Goal: Navigation & Orientation: Go to known website

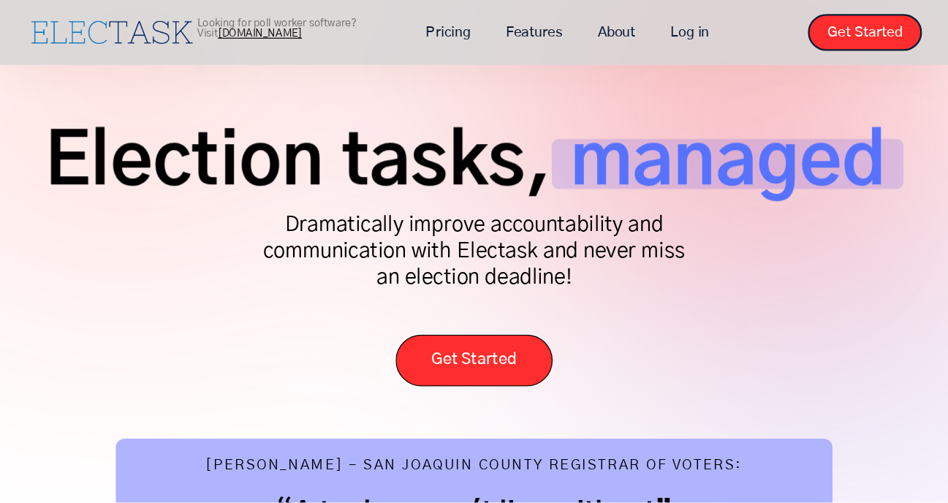
scroll to position [38, 0]
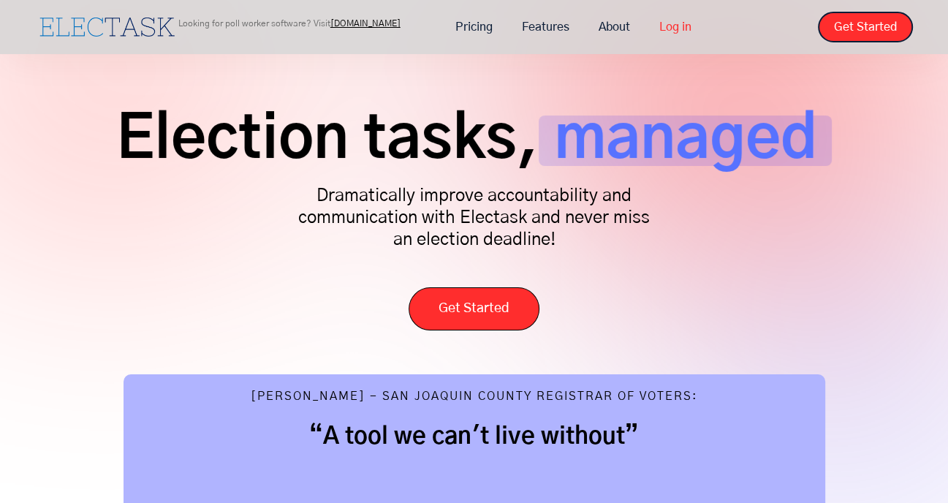
click at [679, 26] on link "Log in" at bounding box center [675, 27] width 61 height 31
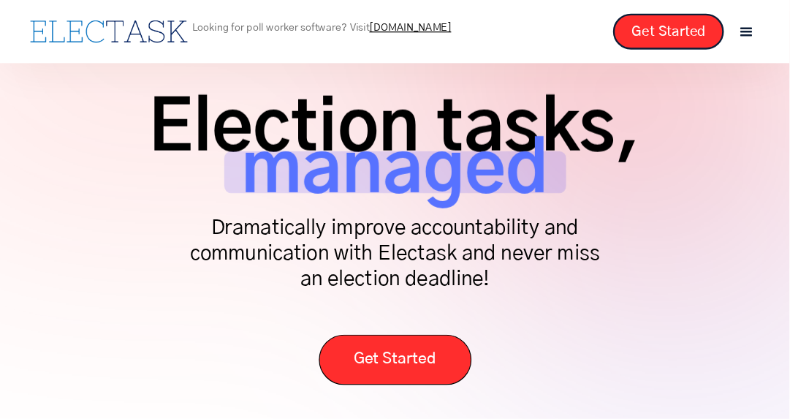
scroll to position [45, 0]
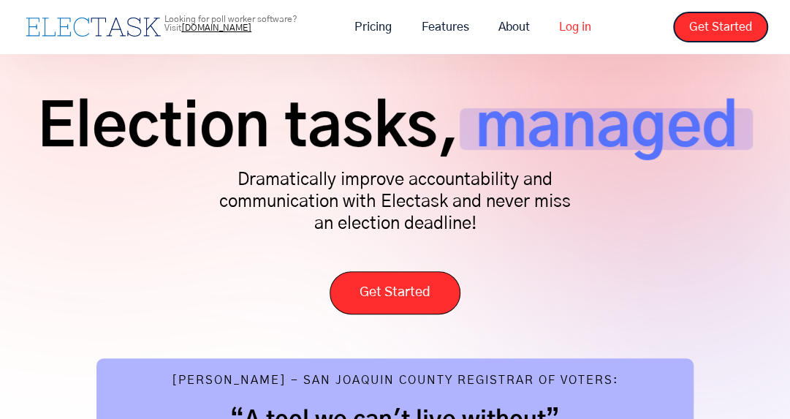
click at [592, 34] on link "Log in" at bounding box center [574, 27] width 61 height 31
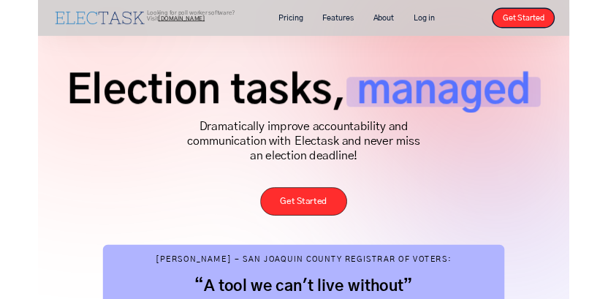
scroll to position [45, 0]
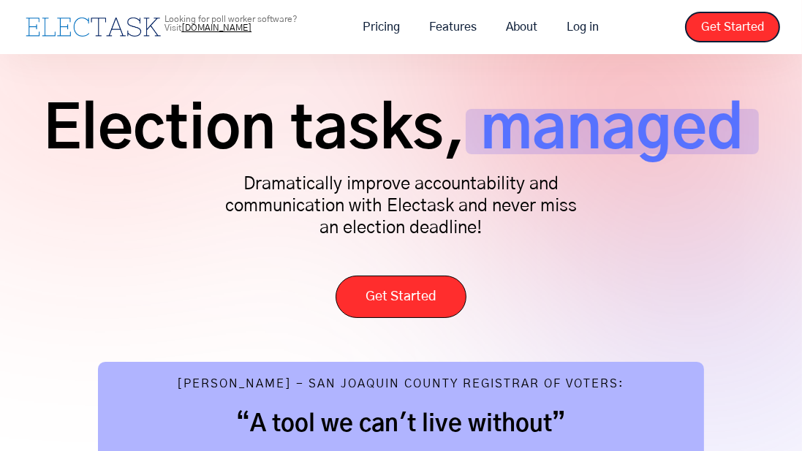
click at [487, 259] on div "Election tasks, managed Dramatically improve accountability and communication w…" at bounding box center [401, 206] width 758 height 224
click at [363, 117] on span "Election tasks," at bounding box center [254, 131] width 423 height 45
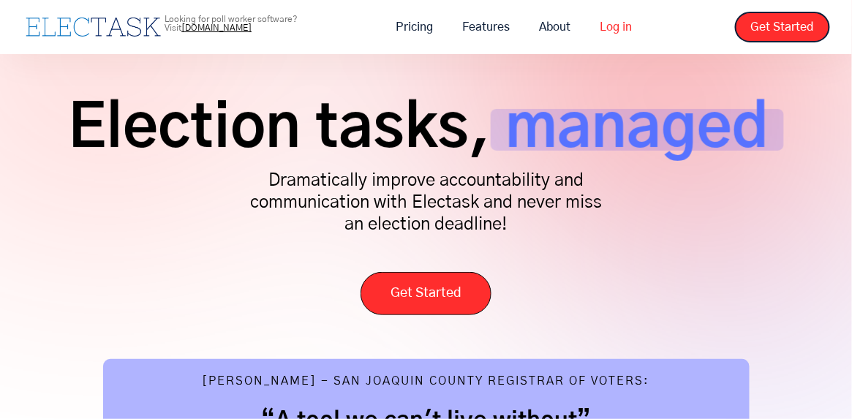
click at [616, 21] on link "Log in" at bounding box center [615, 27] width 61 height 31
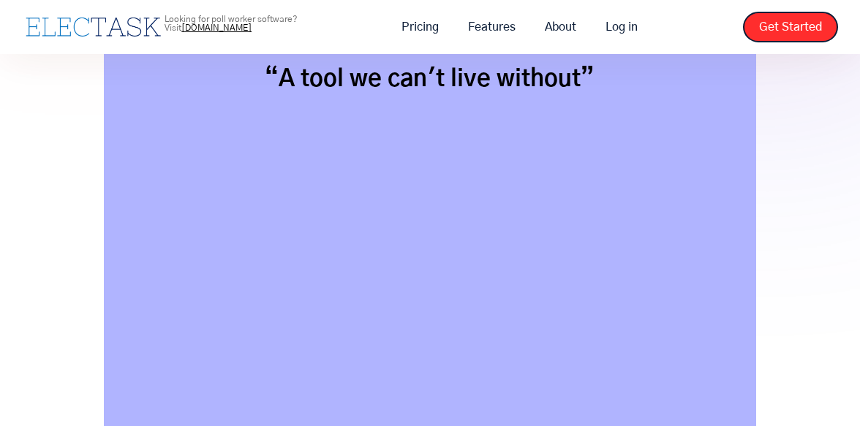
scroll to position [387, 0]
click at [745, 90] on div "Olivia Hale - San Joaquin County Registrar of Voters: “A tool we can't live wit…" at bounding box center [430, 242] width 653 height 448
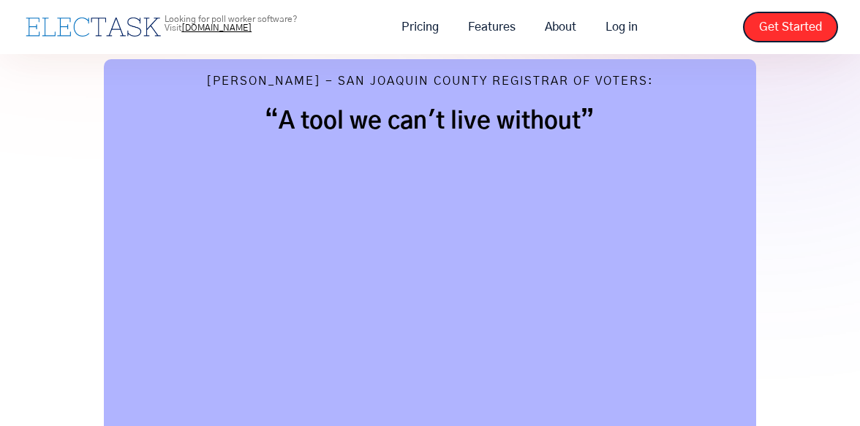
scroll to position [350, 0]
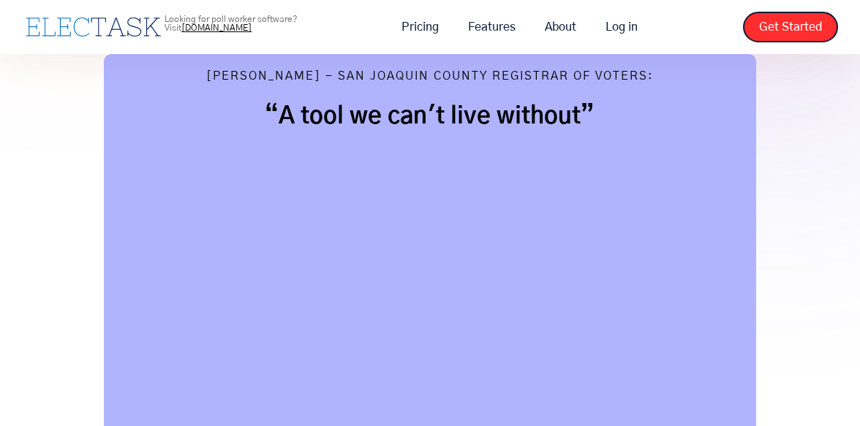
click at [755, 75] on div "Olivia Hale - San Joaquin County Registrar of Voters: “A tool we can't live wit…" at bounding box center [430, 278] width 653 height 448
click at [624, 26] on link "Log in" at bounding box center [621, 27] width 61 height 31
